Goal: Transaction & Acquisition: Purchase product/service

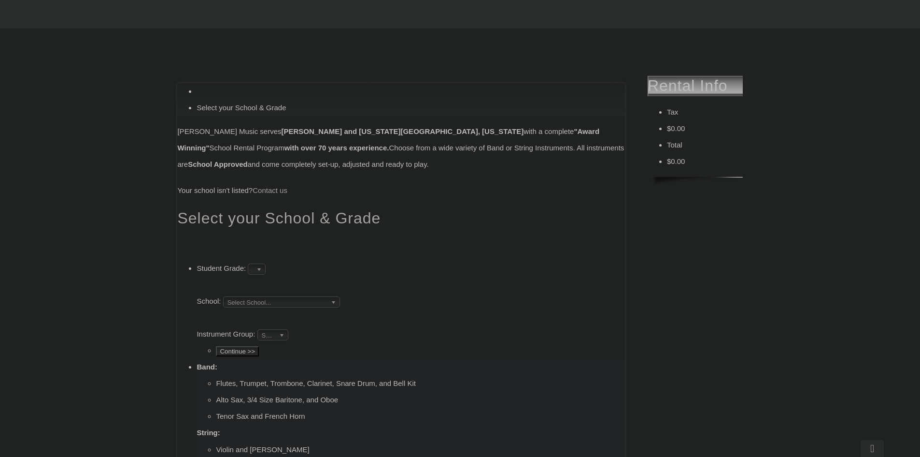
scroll to position [231, 0]
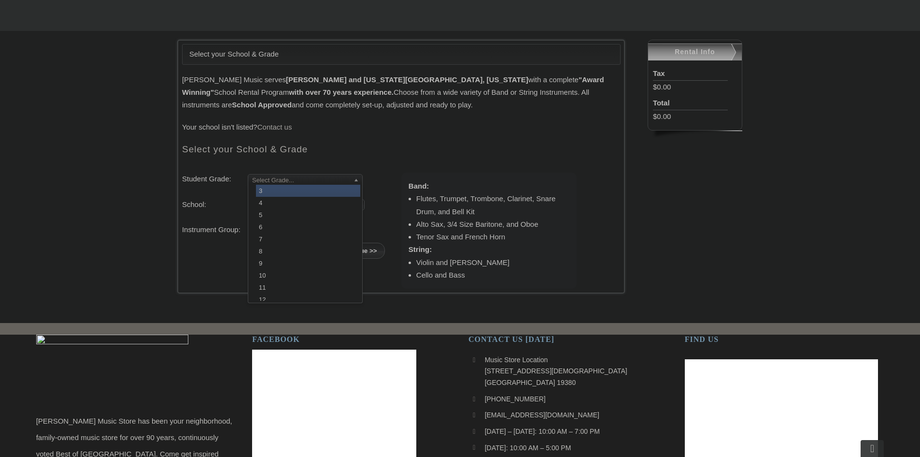
click at [298, 180] on span "Select Grade..." at bounding box center [301, 180] width 98 height 12
click at [293, 199] on li "4" at bounding box center [308, 203] width 104 height 12
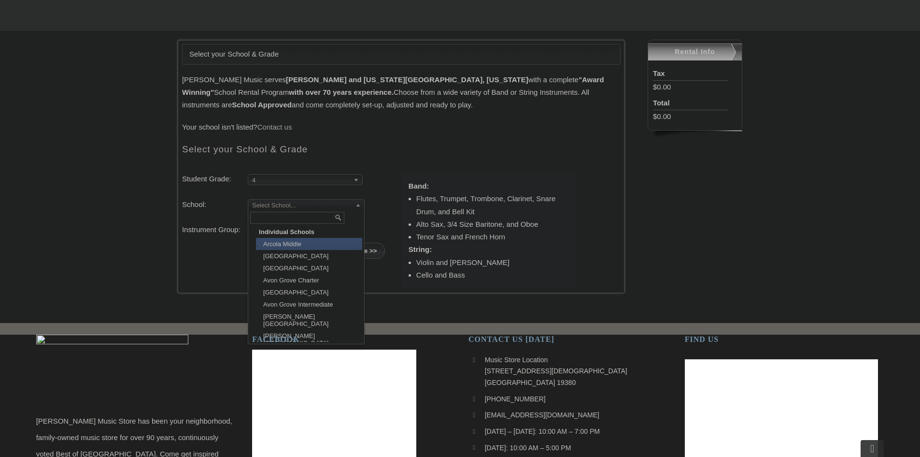
click at [293, 202] on span "Select School..." at bounding box center [302, 206] width 100 height 12
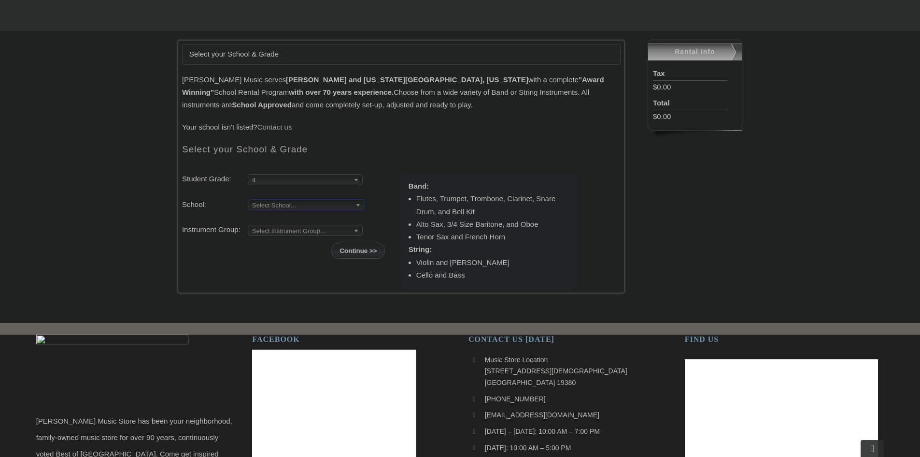
click at [293, 202] on span "Select School..." at bounding box center [302, 206] width 100 height 12
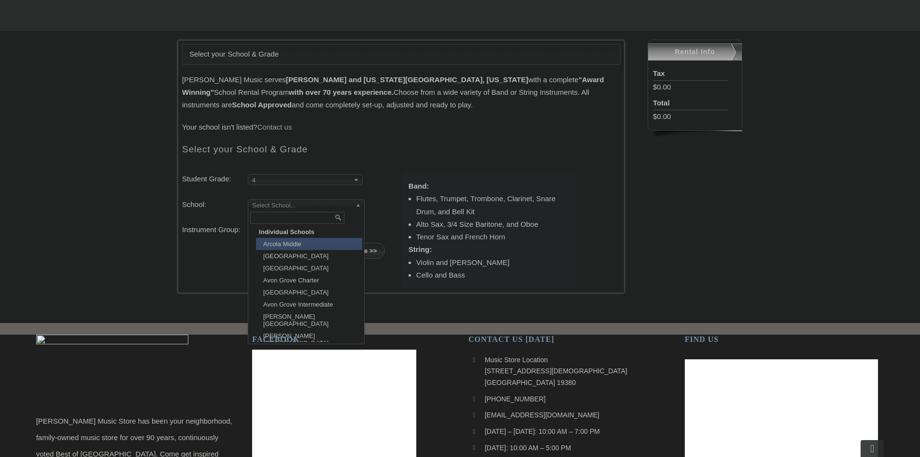
click at [293, 202] on span "Select School..." at bounding box center [302, 206] width 100 height 12
type input "vall"
click at [323, 344] on li "Vall ey Forge Elementary" at bounding box center [309, 350] width 106 height 12
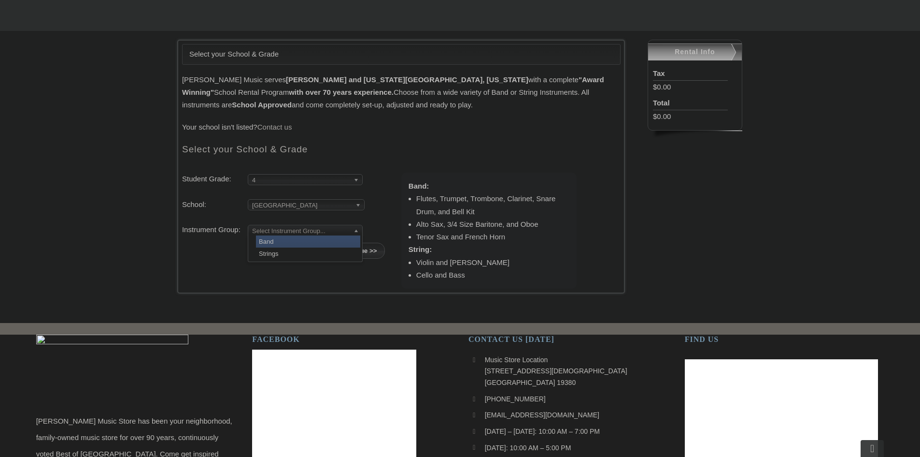
click at [286, 229] on span "Select Instrument Group..." at bounding box center [301, 231] width 98 height 12
click at [284, 257] on li "Strings" at bounding box center [308, 253] width 104 height 12
click at [357, 247] on input "Continue >>" at bounding box center [358, 251] width 54 height 16
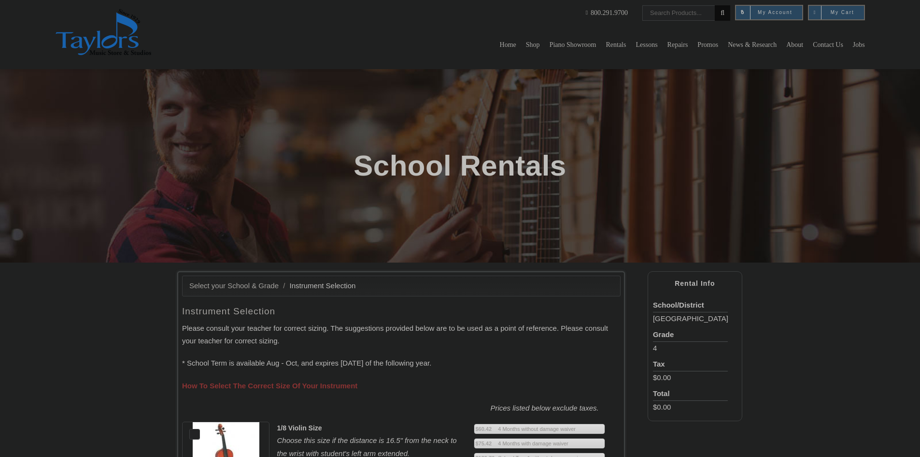
drag, startPoint x: 927, startPoint y: 66, endPoint x: 918, endPoint y: 93, distance: 29.0
click at [918, 93] on div "School Rentals" at bounding box center [460, 165] width 920 height 193
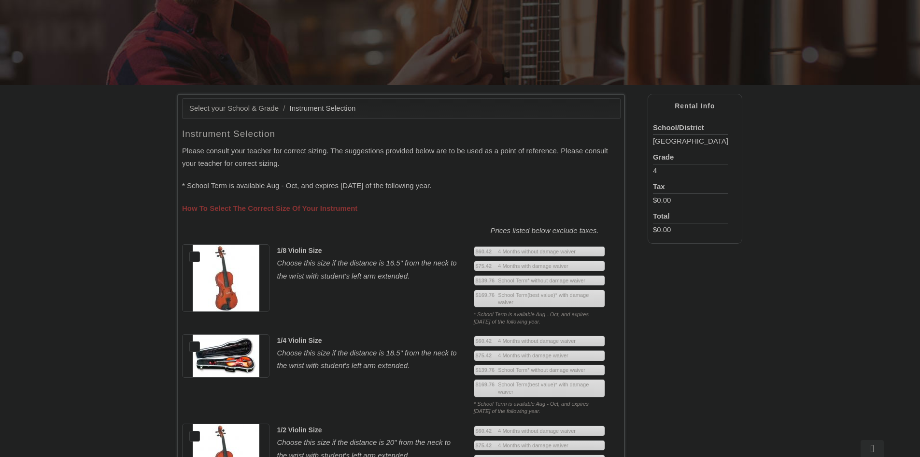
scroll to position [167, 0]
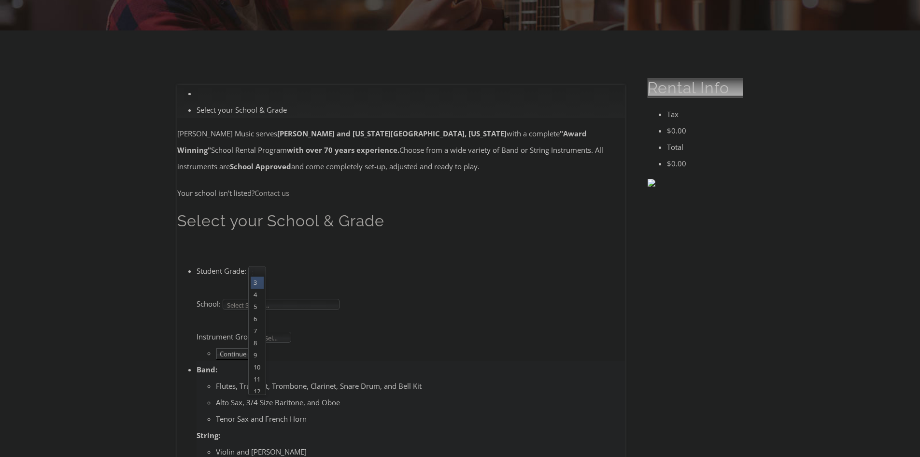
click at [253, 266] on span "Select Grade..." at bounding box center [253, 272] width 0 height 12
click at [264, 288] on li "4" at bounding box center [257, 294] width 13 height 12
click at [301, 262] on li "Student Grade: 3 4 5 6 7 8 9 10 11 12 4 3 4 5 6 7 8 9 10 11 12 School: Arcola M…" at bounding box center [411, 311] width 429 height 99
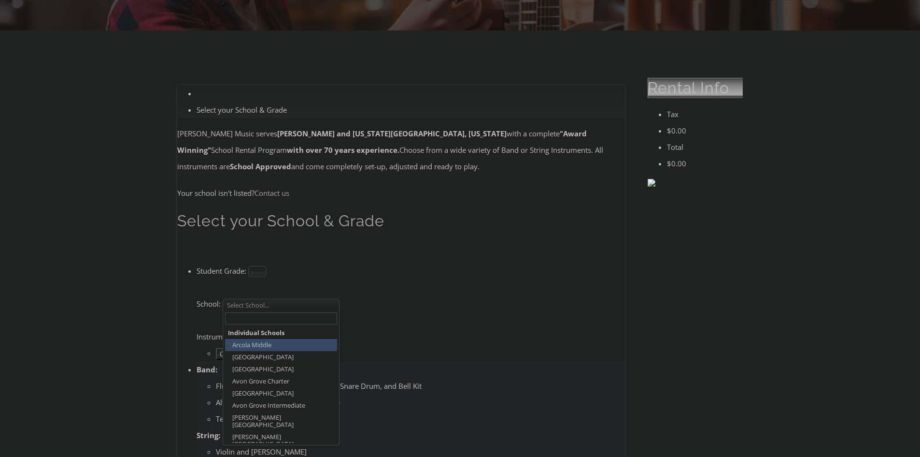
click at [300, 299] on span "Select School..." at bounding box center [277, 305] width 100 height 12
type input "vall"
click at [323, 445] on li "Vall ey Forge Elementary" at bounding box center [281, 451] width 112 height 12
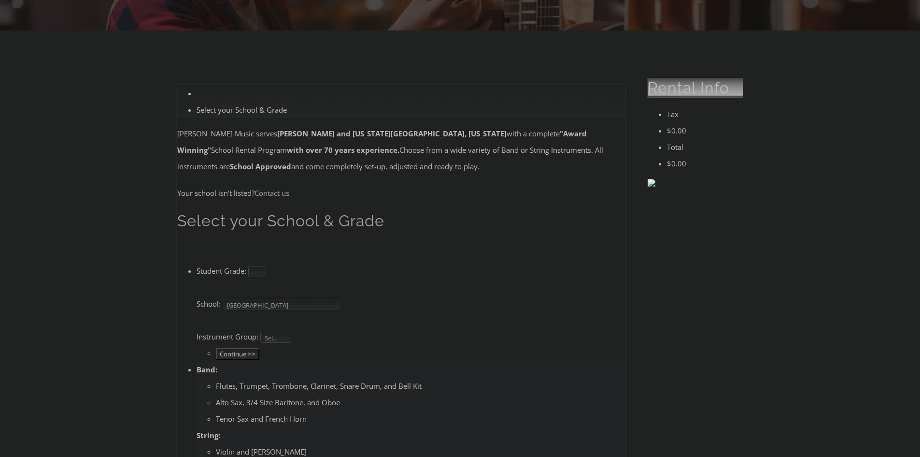
click at [279, 262] on li "Student Grade: 3 4 5 6 7 8 9 10 11 12 4 3 4 5 6 7 8 9 10 11 12 School: Arcola M…" at bounding box center [411, 311] width 429 height 99
click at [278, 332] on span "Select Instrument Group..." at bounding box center [272, 338] width 14 height 12
click at [280, 342] on li "Band" at bounding box center [276, 348] width 26 height 12
click at [259, 348] on input "Continue >>" at bounding box center [237, 354] width 43 height 12
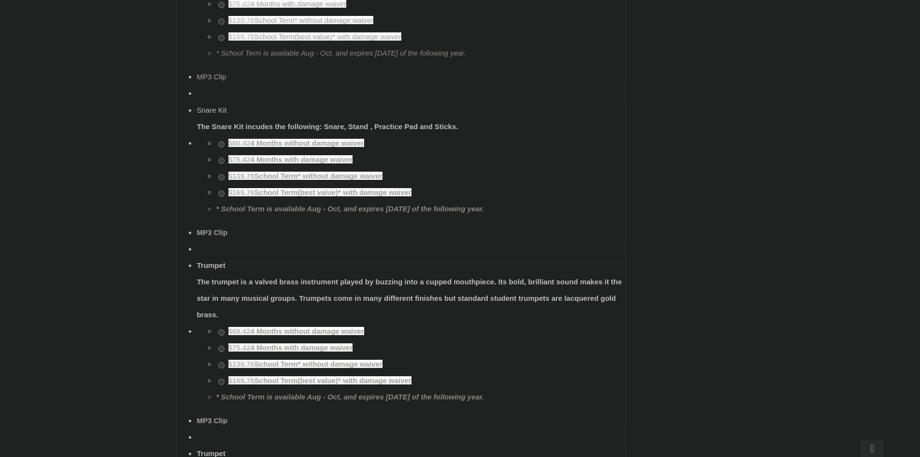
scroll to position [578, 0]
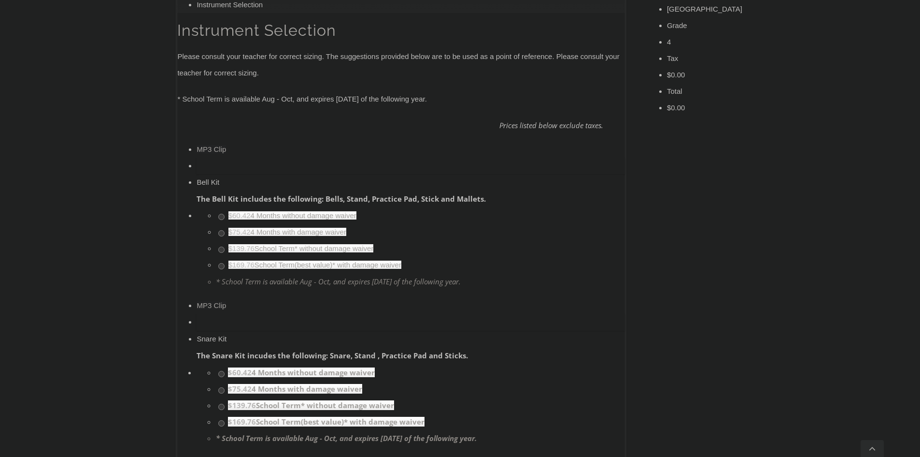
scroll to position [356, 0]
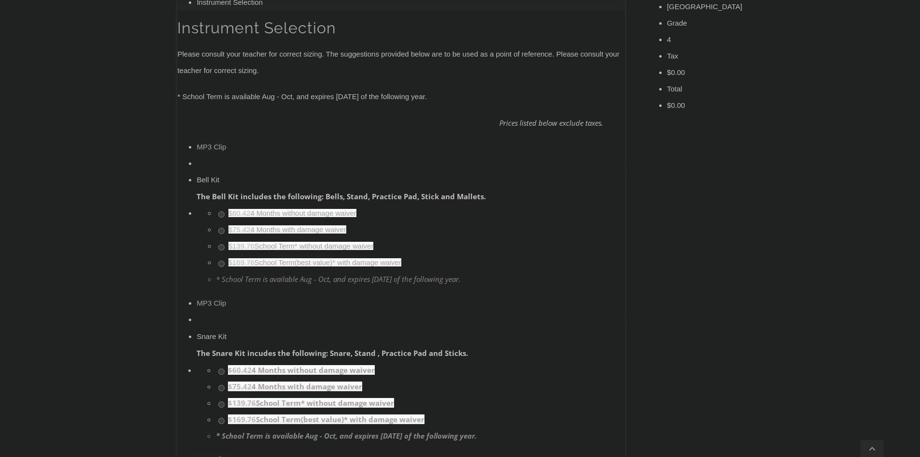
click at [197, 155] on img at bounding box center [197, 155] width 0 height 0
drag, startPoint x: 278, startPoint y: 48, endPoint x: 306, endPoint y: 49, distance: 28.1
click at [306, 171] on div "Bell Kit" at bounding box center [411, 179] width 429 height 16
copy div "Bell Kit"
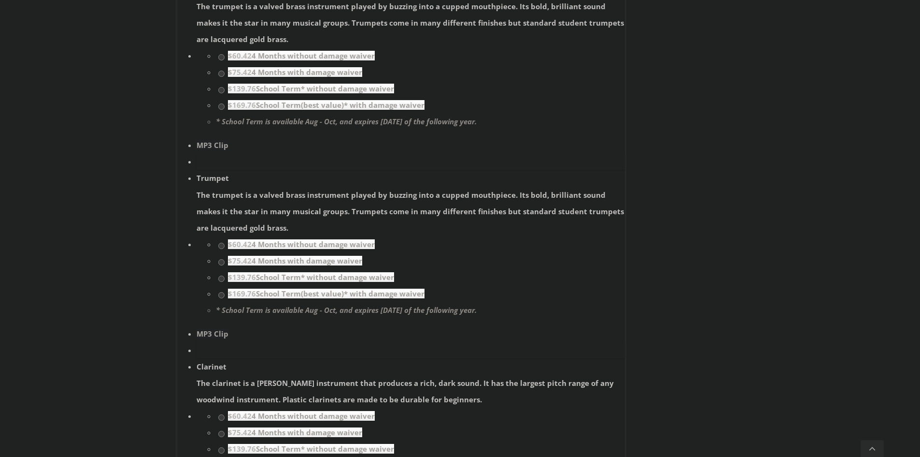
scroll to position [860, 0]
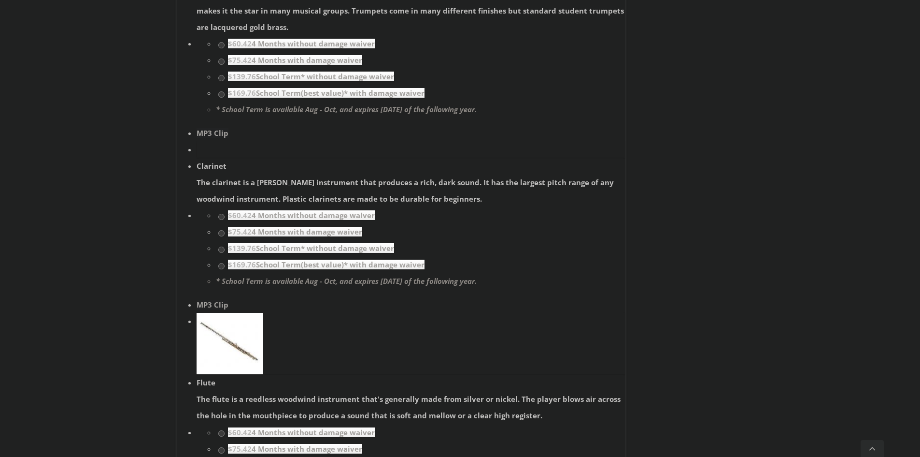
scroll to position [1153, 0]
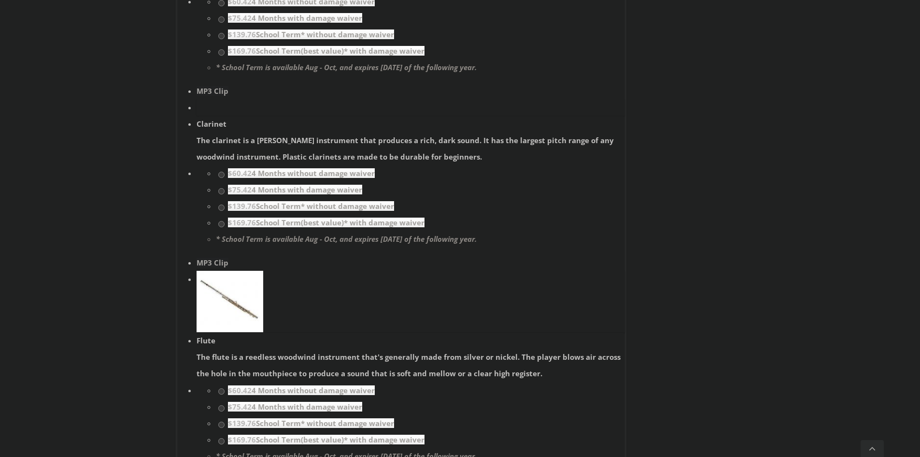
copy div "Tenor Saxophone"
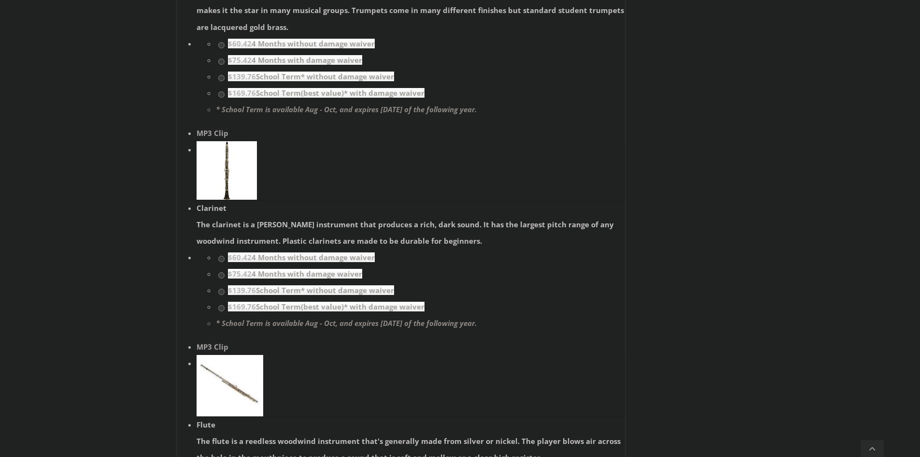
drag, startPoint x: 328, startPoint y: 251, endPoint x: 268, endPoint y: 250, distance: 60.4
copy ul "French Horn"
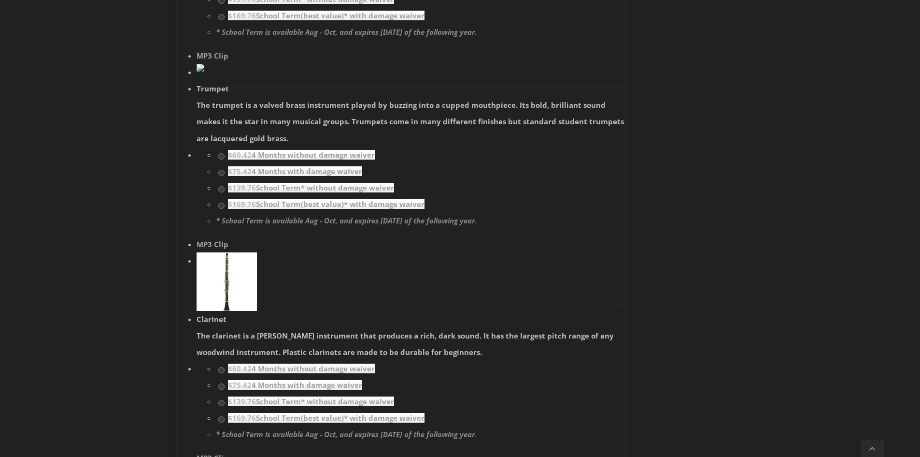
scroll to position [1038, 0]
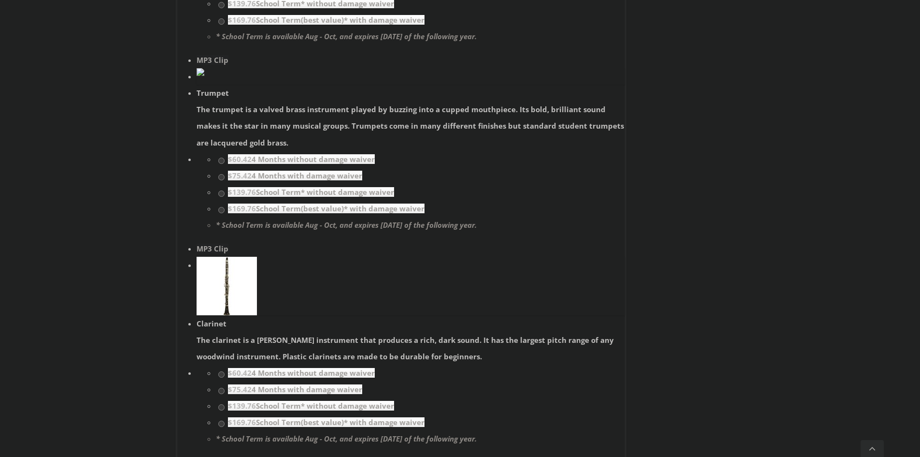
drag, startPoint x: 337, startPoint y: 279, endPoint x: 260, endPoint y: 278, distance: 77.3
copy ul "3/4 Size Baritone"
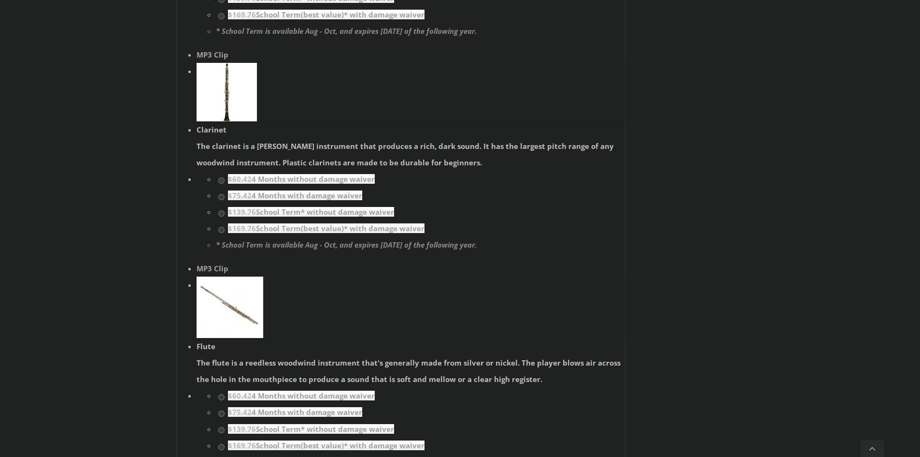
scroll to position [1233, 0]
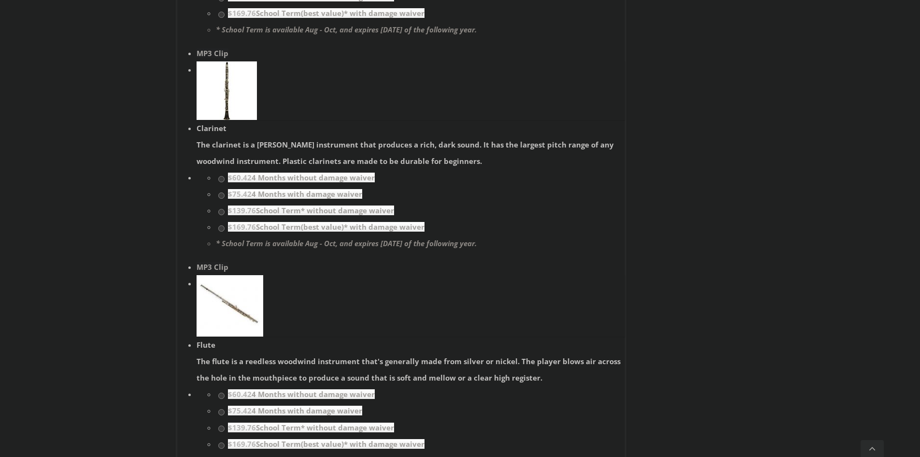
drag, startPoint x: 340, startPoint y: 271, endPoint x: 274, endPoint y: 264, distance: 66.0
copy div "Tenor Saxophone"
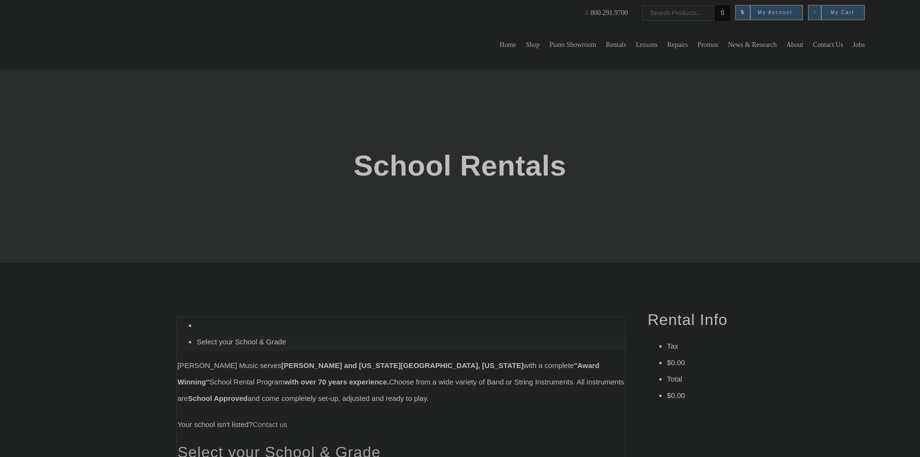
type input "valley forge"
type input "valley forge el"
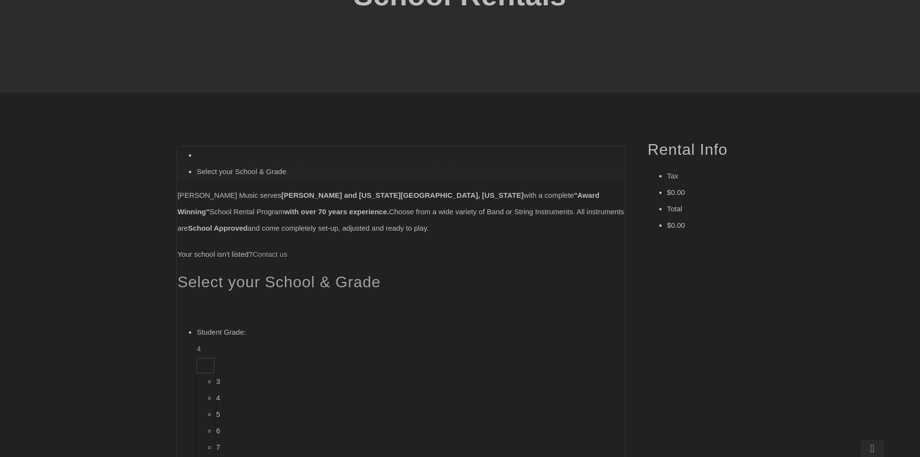
scroll to position [228, 0]
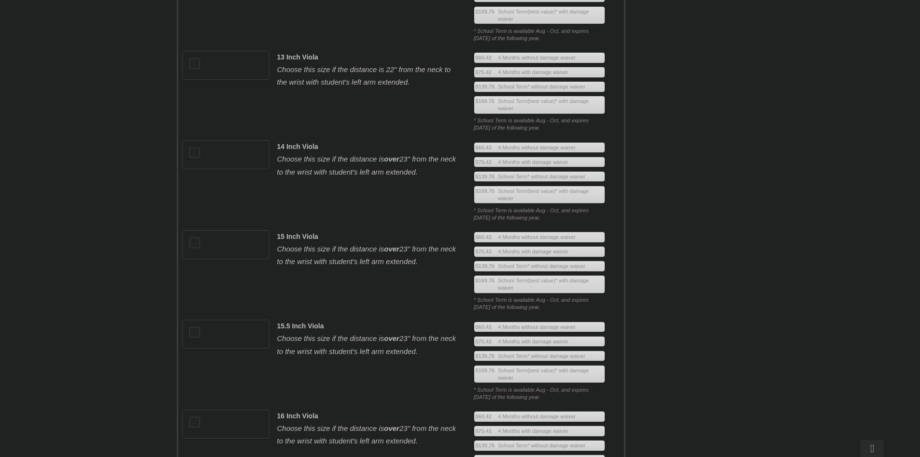
scroll to position [753, 0]
